Goal: Communication & Community: Answer question/provide support

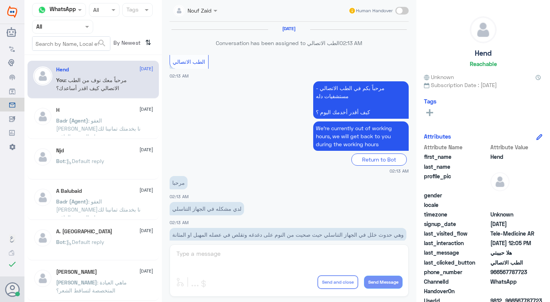
scroll to position [370, 0]
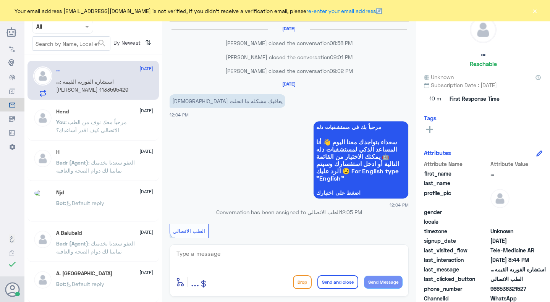
scroll to position [438, 0]
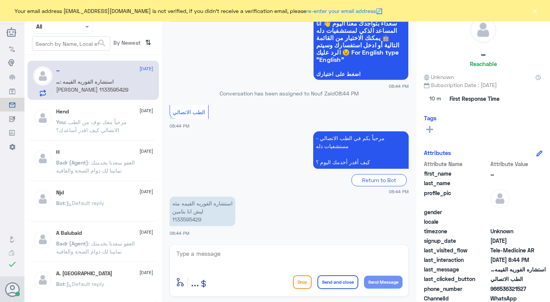
click at [250, 263] on textarea at bounding box center [289, 257] width 227 height 19
type textarea "l"
type textarea "مرحبا معك نوف من الطب الاتصالي"
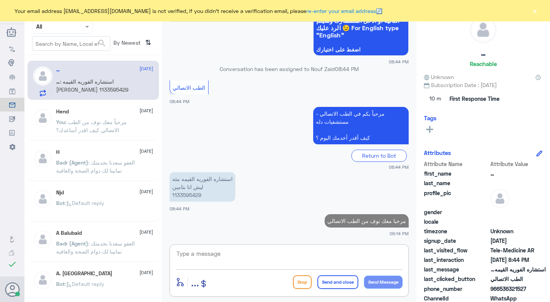
click at [182, 193] on p "استشاره الفوريه القيمه مئه ليش انا بتامين 1133595429" at bounding box center [202, 186] width 66 height 29
click at [389, 170] on span "08:44 PM" at bounding box center [399, 167] width 20 height 6
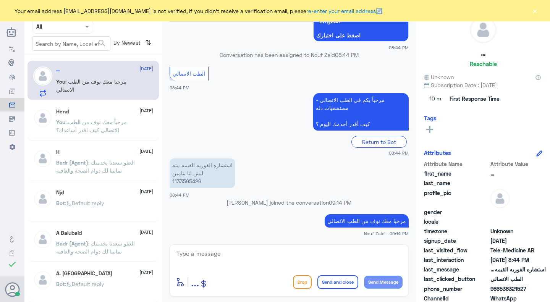
click at [181, 181] on p "استشاره الفوريه القيمه مئه ليش انا بتامين 1133595429" at bounding box center [202, 172] width 66 height 29
copy p "1133595429"
click at [217, 259] on textarea at bounding box center [289, 257] width 227 height 19
click at [242, 255] on textarea at bounding box center [289, 257] width 227 height 19
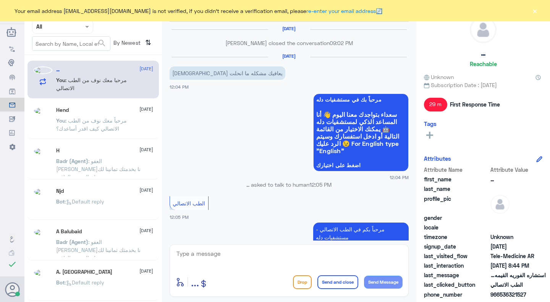
scroll to position [449, 0]
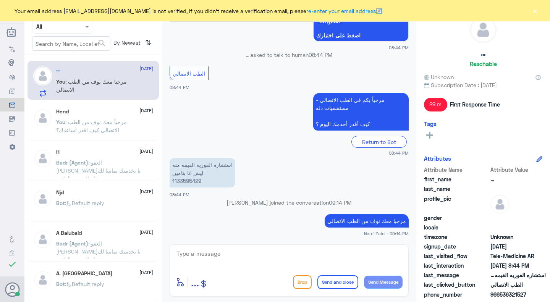
click at [317, 264] on textarea at bounding box center [289, 257] width 227 height 19
type textarea "j"
type textarea "h"
click at [383, 256] on textarea "التأمين مضاف تقدرين الان تستفيدين من خدمة الاستشارة الفورية" at bounding box center [289, 257] width 227 height 19
click at [365, 253] on textarea "التأمين مضاف تقدرين الان تستفيدين من خدمة الاستشارة الفورية" at bounding box center [289, 257] width 227 height 19
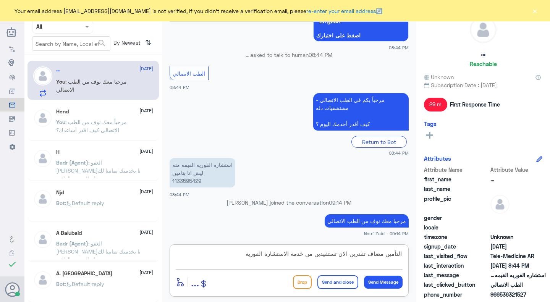
drag, startPoint x: 250, startPoint y: 253, endPoint x: 360, endPoint y: 255, distance: 110.7
click at [360, 255] on textarea "التأمين مضاف تقدرين الان تستفيدين من خدمة الاستشارة الفورية" at bounding box center [289, 257] width 227 height 19
type textarea "التأمين مضاف هل لازال مايظهر لك في التطبيق؟"
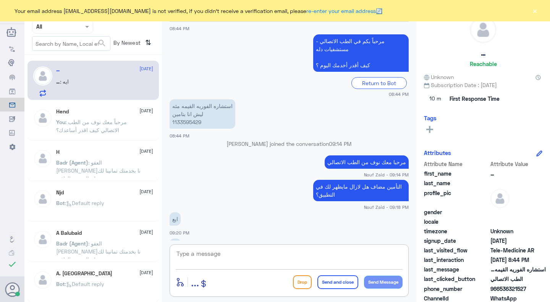
scroll to position [534, 0]
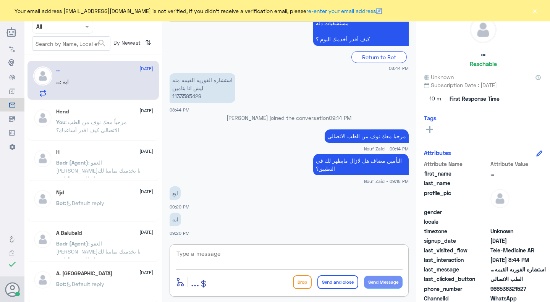
click at [349, 254] on textarea at bounding box center [289, 257] width 227 height 19
type textarea "ي"
type textarea "اي خدمة اخرى عزيزتي؟"
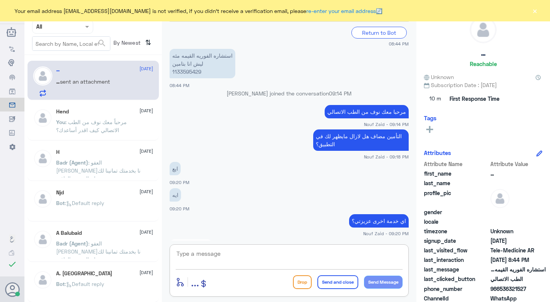
scroll to position [664, 0]
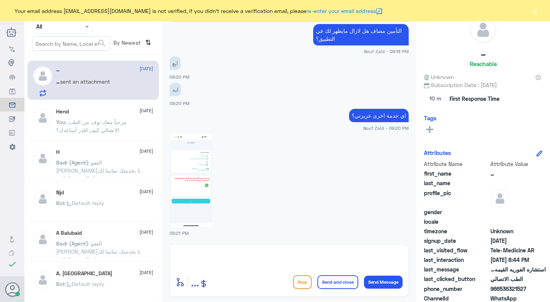
click at [194, 178] on img at bounding box center [190, 180] width 43 height 93
click at [230, 257] on textarea at bounding box center [289, 257] width 227 height 19
type textarea "لحظات من فضلك"
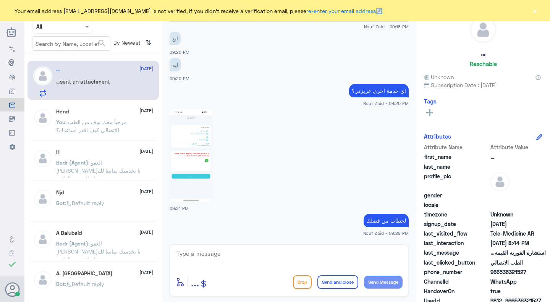
click at [360, 257] on textarea at bounding box center [289, 257] width 227 height 19
type textarea "m"
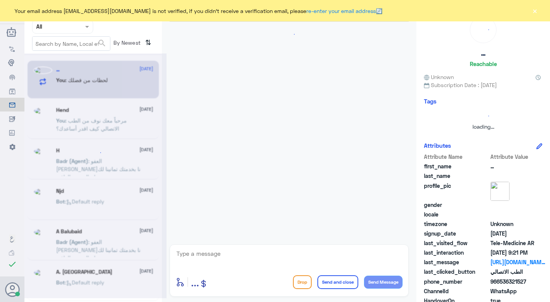
click at [531, 8] on button "×" at bounding box center [535, 11] width 8 height 8
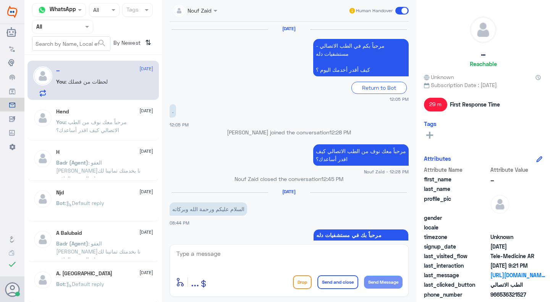
scroll to position [504, 0]
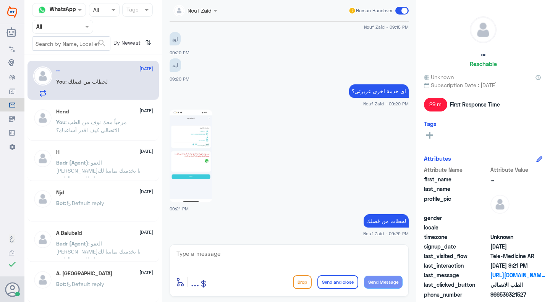
click at [302, 257] on textarea at bounding box center [289, 257] width 227 height 19
type textarea "تكلفة الاستشارة الفورية 150 الظاهر لك فقط نسبة التحمل"
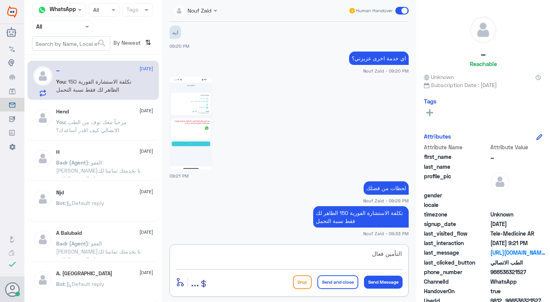
type textarea "التأمين فعال"
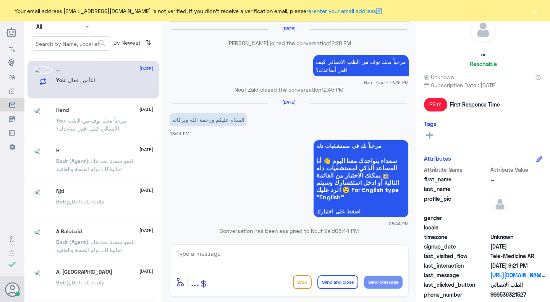
scroll to position [472, 0]
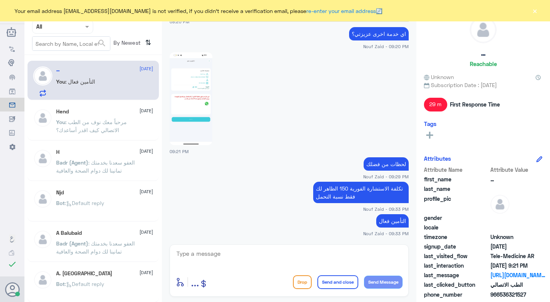
click at [536, 13] on button "×" at bounding box center [535, 11] width 8 height 8
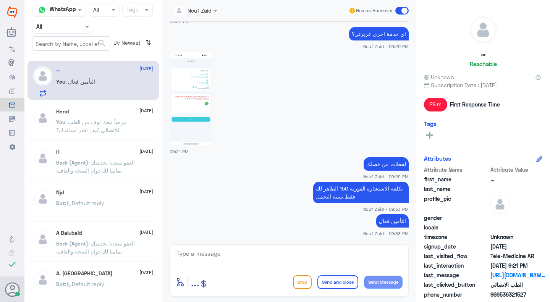
click at [399, 11] on span at bounding box center [401, 11] width 13 height 8
click at [0, 0] on input "checkbox" at bounding box center [0, 0] width 0 height 0
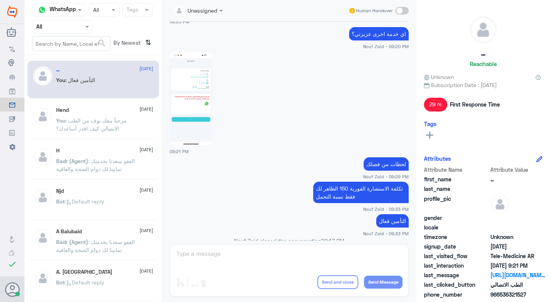
scroll to position [486, 0]
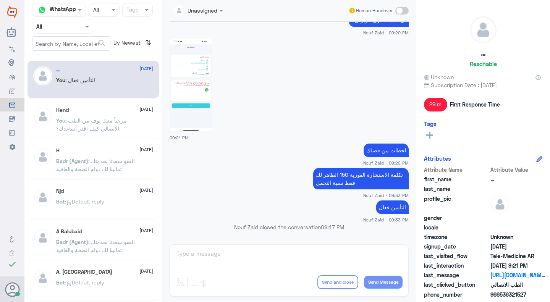
click at [399, 11] on span at bounding box center [401, 11] width 13 height 8
click at [0, 0] on input "checkbox" at bounding box center [0, 0] width 0 height 0
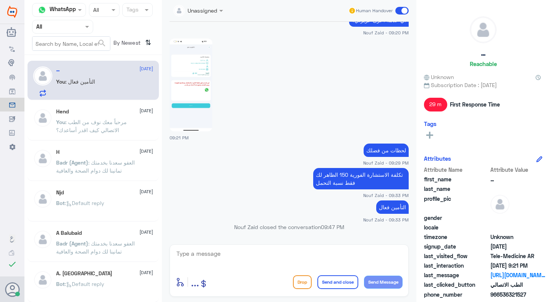
click at [399, 11] on span at bounding box center [401, 11] width 13 height 8
click at [0, 0] on input "checkbox" at bounding box center [0, 0] width 0 height 0
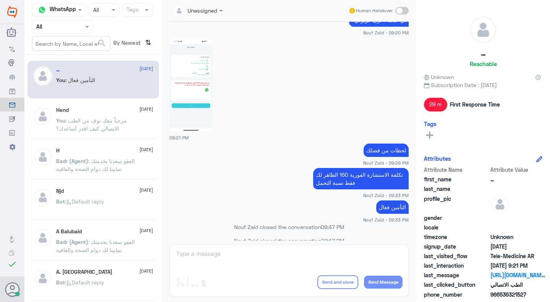
scroll to position [500, 0]
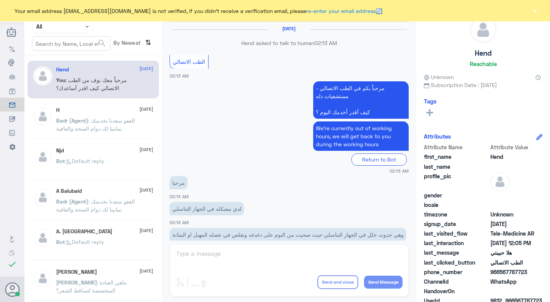
scroll to position [370, 0]
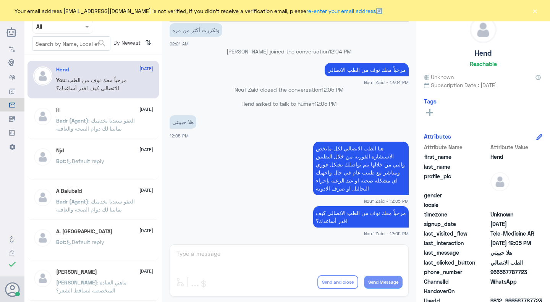
click at [139, 127] on p "Badr (Agent) : العفو [PERSON_NAME] بخدمتك تمانينا لك دوام الصحة والعافية" at bounding box center [99, 125] width 86 height 19
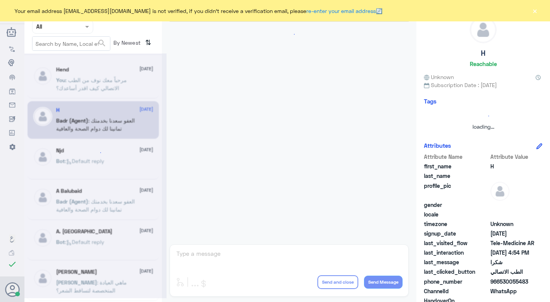
scroll to position [378, 0]
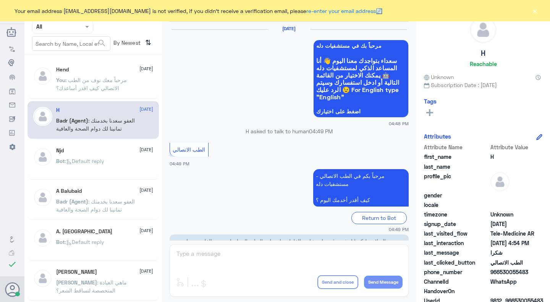
scroll to position [378, 0]
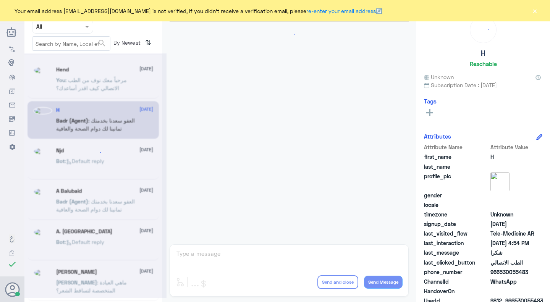
scroll to position [378, 0]
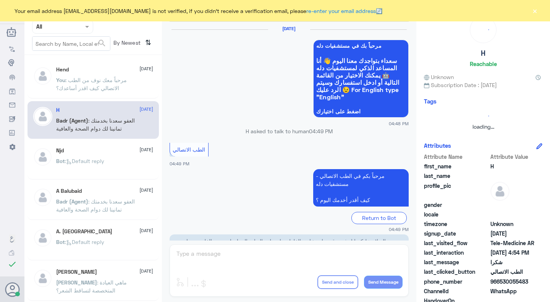
scroll to position [378, 0]
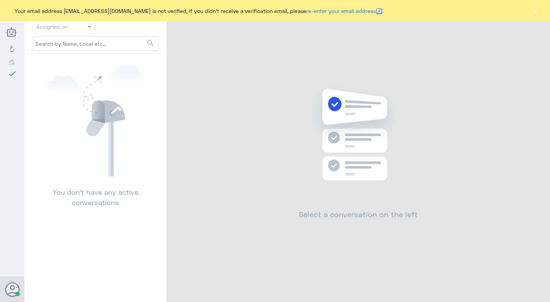
click at [532, 11] on button "×" at bounding box center [535, 11] width 8 height 8
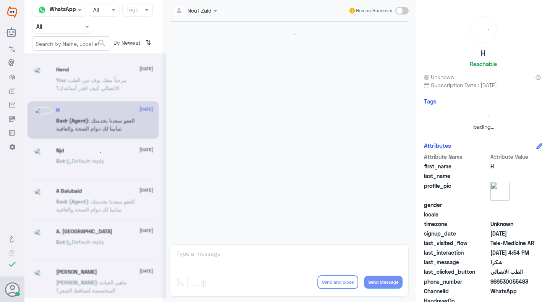
scroll to position [378, 0]
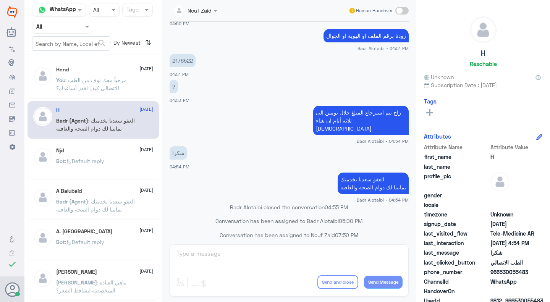
click at [143, 68] on span "[DATE]" at bounding box center [146, 68] width 14 height 7
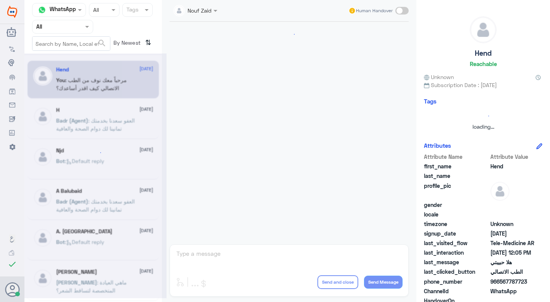
scroll to position [370, 0]
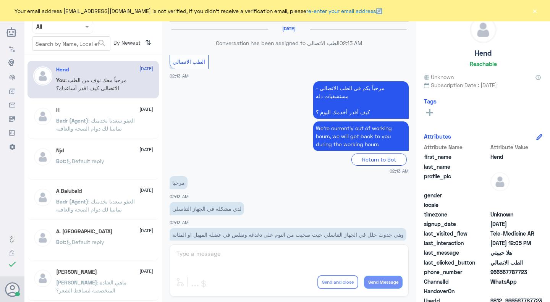
scroll to position [370, 0]
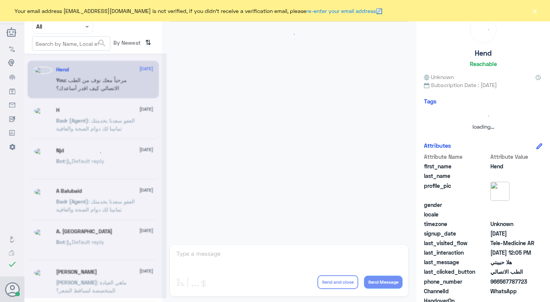
scroll to position [370, 0]
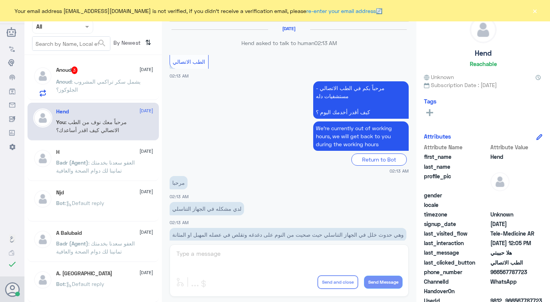
scroll to position [370, 0]
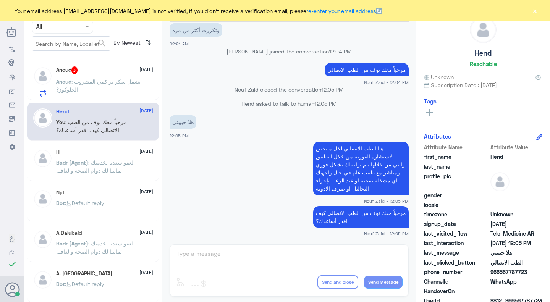
click at [77, 72] on span "3" at bounding box center [74, 70] width 6 height 8
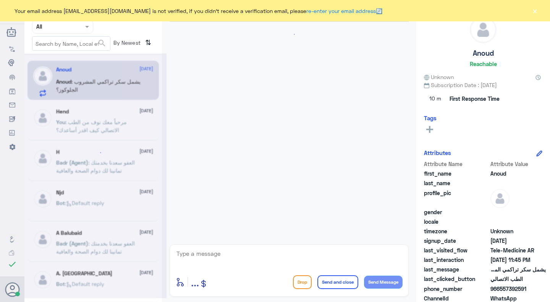
scroll to position [434, 0]
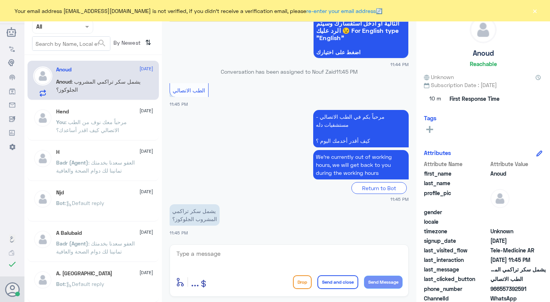
click at [270, 252] on textarea at bounding box center [289, 257] width 227 height 19
type textarea "l"
type textarea "مرحبا معك نوف من الطب الاتصالي"
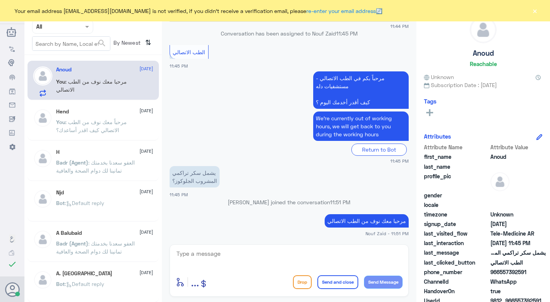
scroll to position [484, 0]
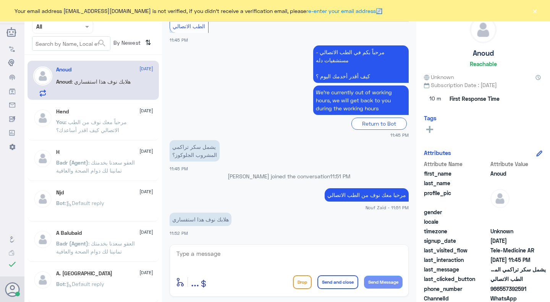
click at [304, 126] on div "Return to Bot" at bounding box center [288, 124] width 239 height 12
click at [216, 260] on textarea at bounding box center [289, 257] width 227 height 19
type textarea "ي"
type textarea "ل"
click at [501, 288] on span "966557392591" at bounding box center [517, 289] width 55 height 8
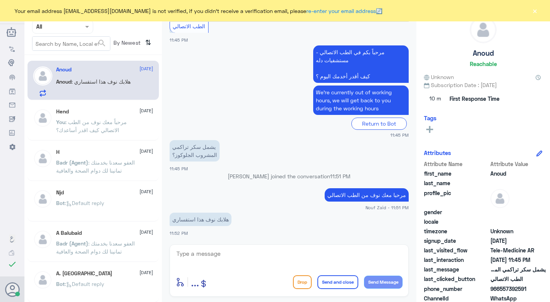
click at [501, 288] on span "966557392591" at bounding box center [517, 289] width 55 height 8
click at [521, 284] on div "last_clicked_button الطب الاتصالي" at bounding box center [483, 280] width 118 height 10
click at [501, 289] on span "966557392591" at bounding box center [517, 289] width 55 height 8
click at [307, 254] on textarea at bounding box center [289, 257] width 227 height 19
type textarea "ممكن تزوديني برقم الملف او رقم الهوية من فضلك"
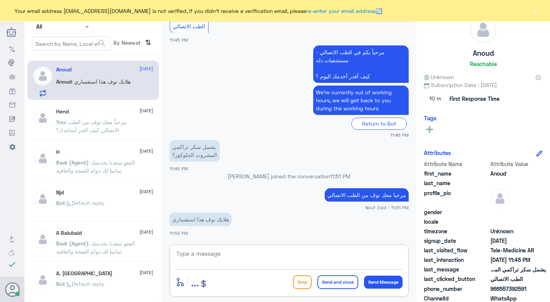
scroll to position [516, 0]
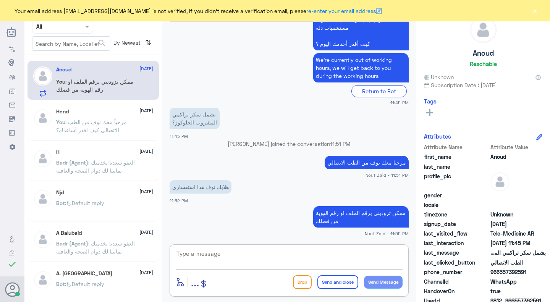
click at [307, 254] on textarea at bounding box center [289, 257] width 227 height 19
click at [214, 255] on textarea at bounding box center [289, 257] width 227 height 19
click at [420, 223] on div "Anoud Reachable Unknown Subscription Date : 10/09/2025 Tags Attributes Attribut…" at bounding box center [483, 152] width 134 height 304
click at [304, 256] on textarea "يمكنك الاستفسار من خلال" at bounding box center [289, 257] width 227 height 19
paste textarea "هنا الطب الاتصالي لكل مايخص الاستشارة الفورية من خلال التطبيق والتي من خلالها ي…"
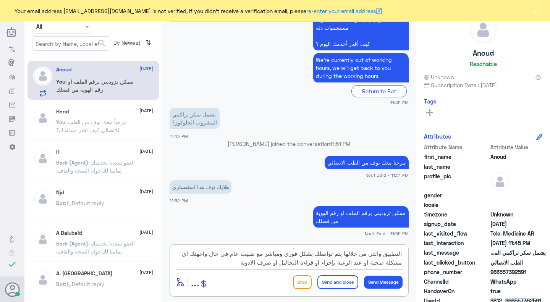
scroll to position [0, 0]
drag, startPoint x: 261, startPoint y: 255, endPoint x: 335, endPoint y: 255, distance: 73.7
click at [335, 255] on textarea "يمكنك الاستفسار من خلال هنا الطب الاتصالي لكل مايخص الاستشارة الفورية من خلال ا…" at bounding box center [289, 257] width 227 height 19
type textarea "يمكنك الاستفسار من خلال الاستشارة الفورية من خلال التطبيق والتي من خلالها يتم ت…"
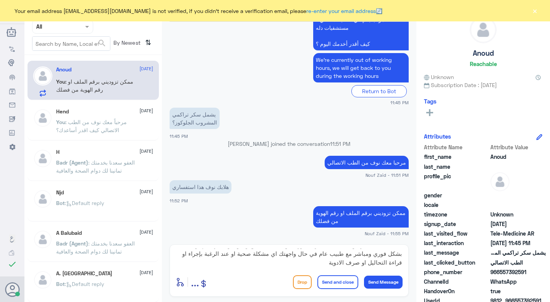
click at [331, 279] on button "Send and close" at bounding box center [337, 282] width 41 height 14
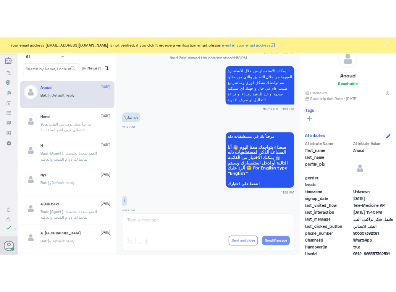
scroll to position [813, 0]
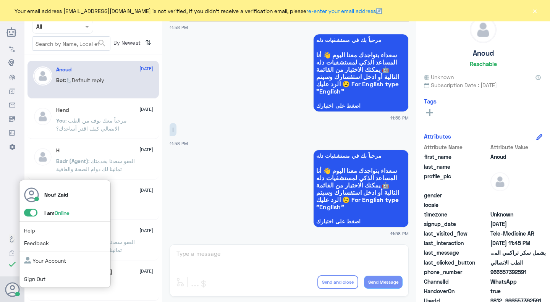
click at [11, 286] on use at bounding box center [12, 289] width 15 height 15
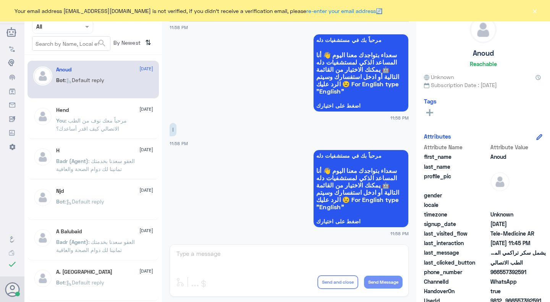
click at [27, 244] on app-inbox-user "A Balubaid 9 August Badr (Agent) : العفو سعدنا بخدمتك تمانينا لك دوام الصحة وال…" at bounding box center [92, 242] width 137 height 38
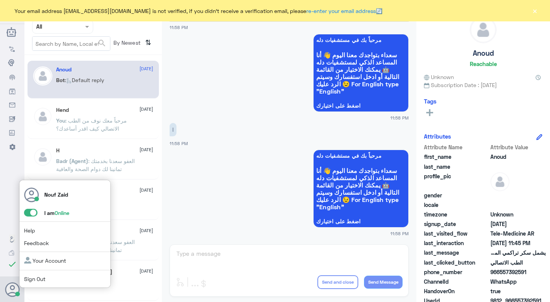
click at [27, 213] on span at bounding box center [30, 213] width 13 height 8
click at [0, 0] on input "checkbox" at bounding box center [0, 0] width 0 height 0
